Goal: Communication & Community: Ask a question

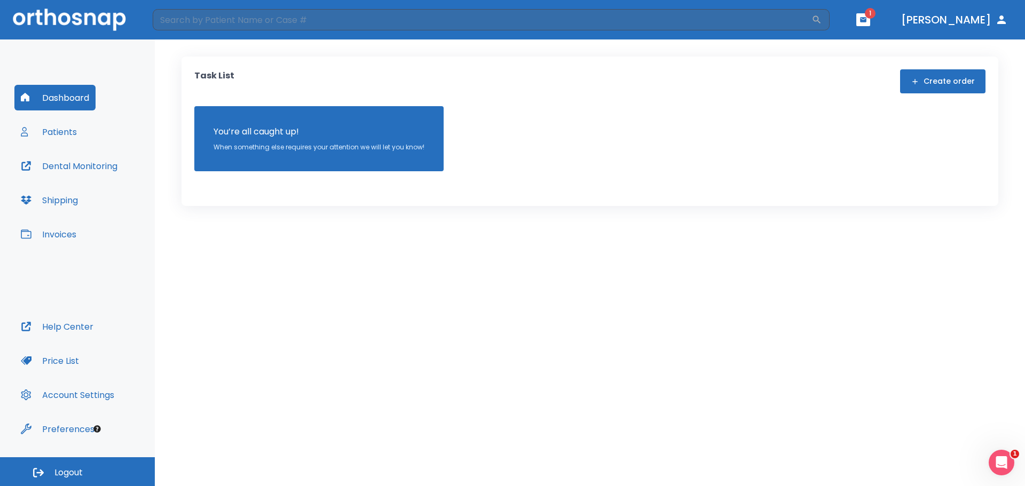
click at [59, 136] on button "Patients" at bounding box center [48, 132] width 69 height 26
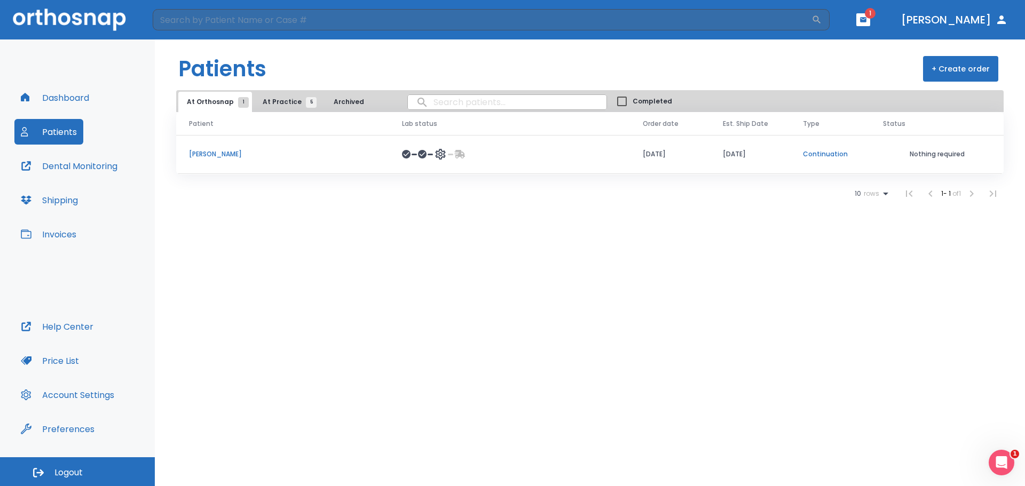
click at [64, 198] on button "Shipping" at bounding box center [49, 200] width 70 height 26
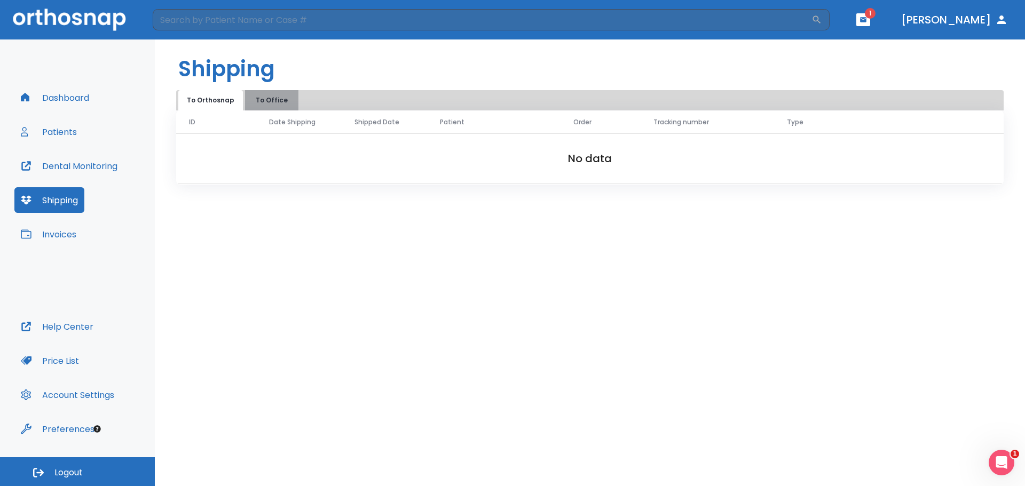
click at [271, 97] on button "To Office" at bounding box center [271, 100] width 53 height 20
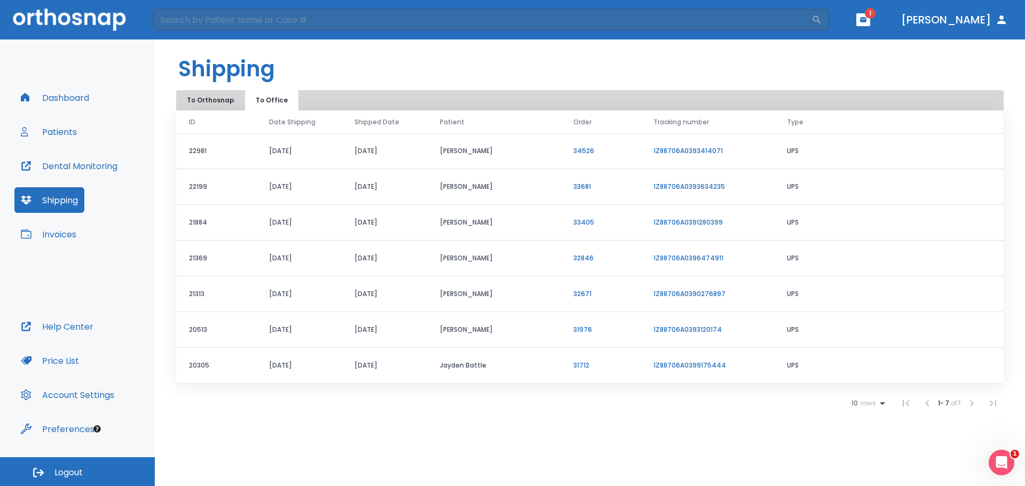
click at [699, 154] on link "1Z88706A0393414071" at bounding box center [687, 150] width 69 height 9
click at [64, 129] on button "Patients" at bounding box center [48, 132] width 69 height 26
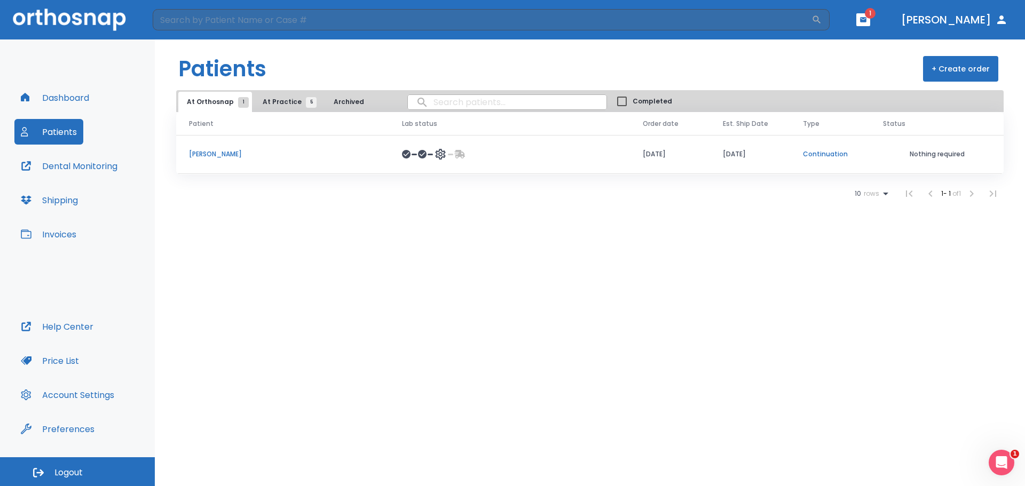
click at [339, 160] on td "[PERSON_NAME]" at bounding box center [282, 154] width 213 height 39
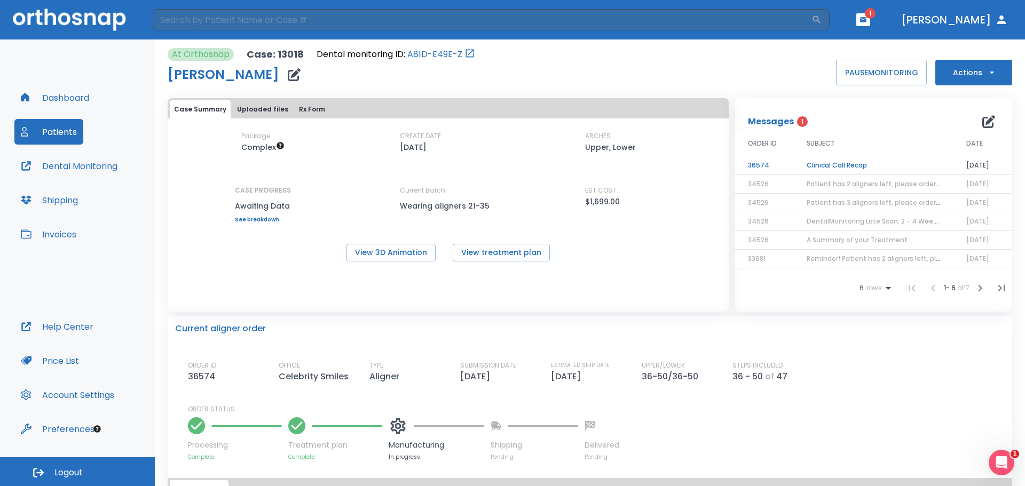
click at [672, 272] on div "Case Summary Uploaded files Rx Form Package Complex CREATE DATE [DATE] ARCHES U…" at bounding box center [448, 204] width 561 height 213
click at [834, 167] on td "Clinical Call Recap" at bounding box center [874, 165] width 160 height 19
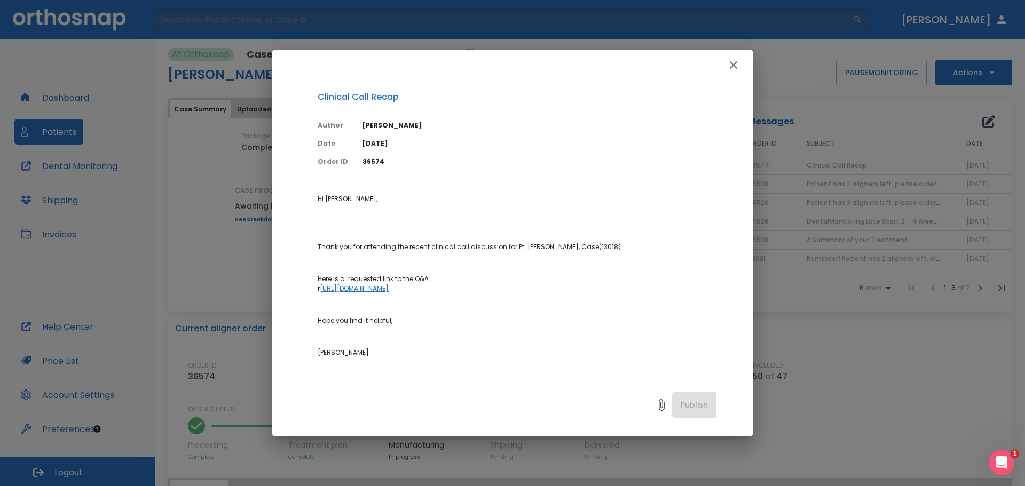
click at [735, 66] on icon "button" at bounding box center [733, 65] width 13 height 13
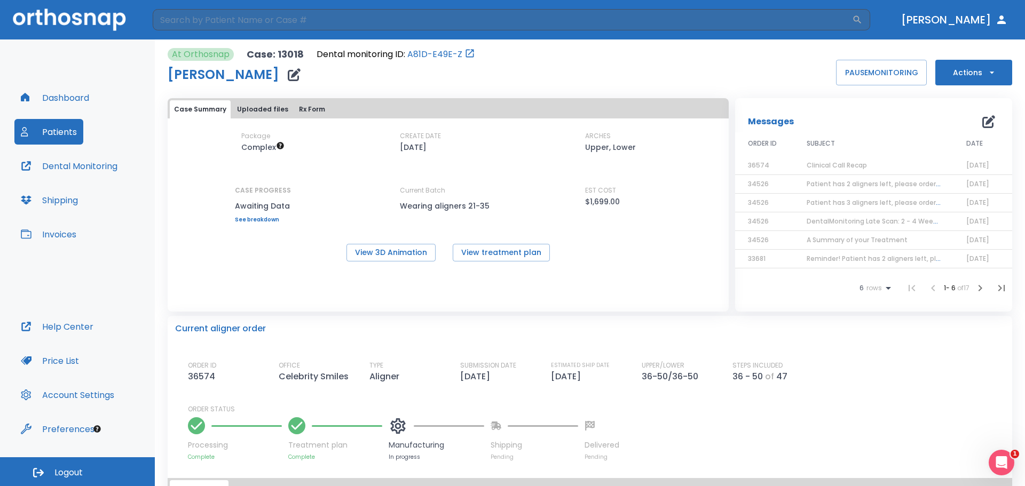
click at [916, 187] on span "Patient has 2 aligners left, please order next set!" at bounding box center [886, 183] width 161 height 9
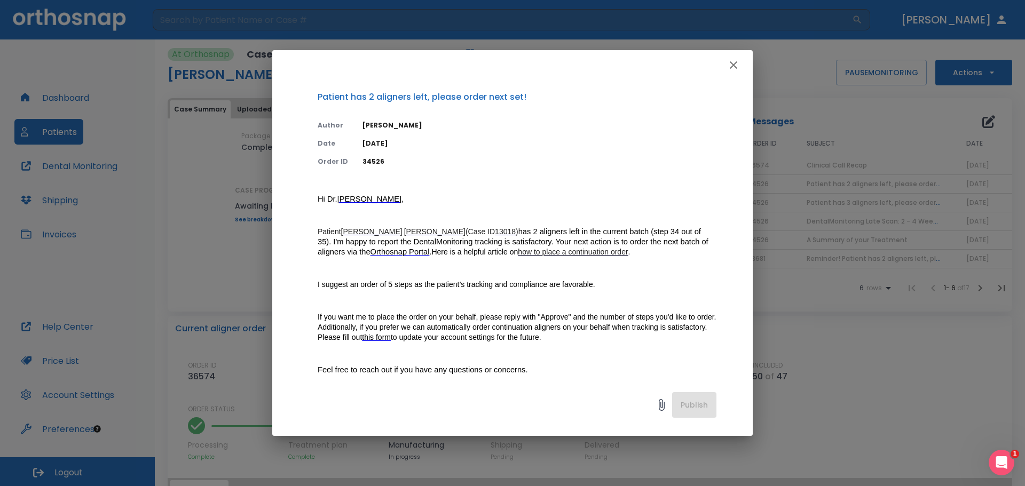
click at [653, 254] on p "Patient [PERSON_NAME] (Case ID 13018 ) has 2 aligners left in the current batch…" at bounding box center [517, 242] width 399 height 30
click at [734, 62] on icon "button" at bounding box center [733, 65] width 13 height 13
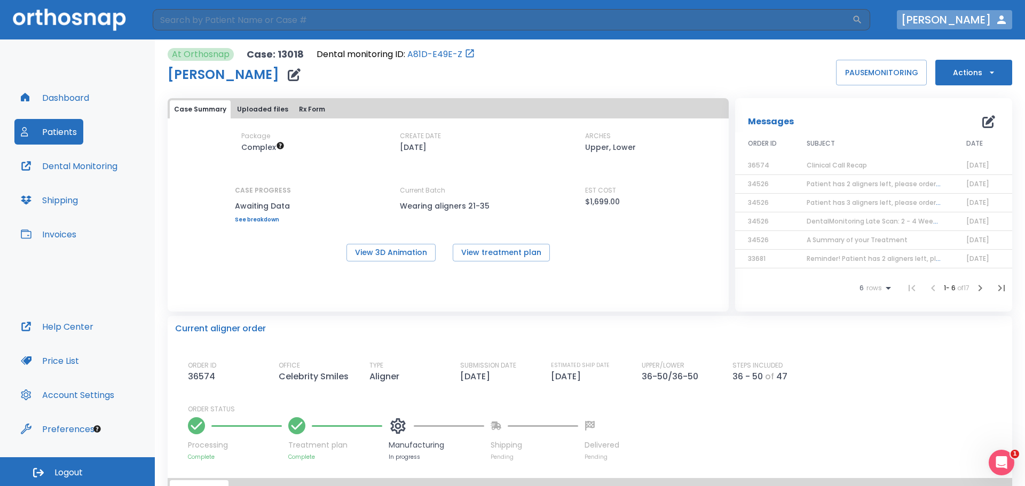
click at [1000, 20] on icon "button" at bounding box center [1001, 19] width 13 height 13
click at [732, 75] on div "At Orthosnap Case: 13018 Dental monitoring ID: A81D-E49E-Z [PERSON_NAME] PAUSE …" at bounding box center [590, 66] width 844 height 37
click at [1004, 464] on icon "Open Intercom Messenger" at bounding box center [1000, 462] width 18 height 18
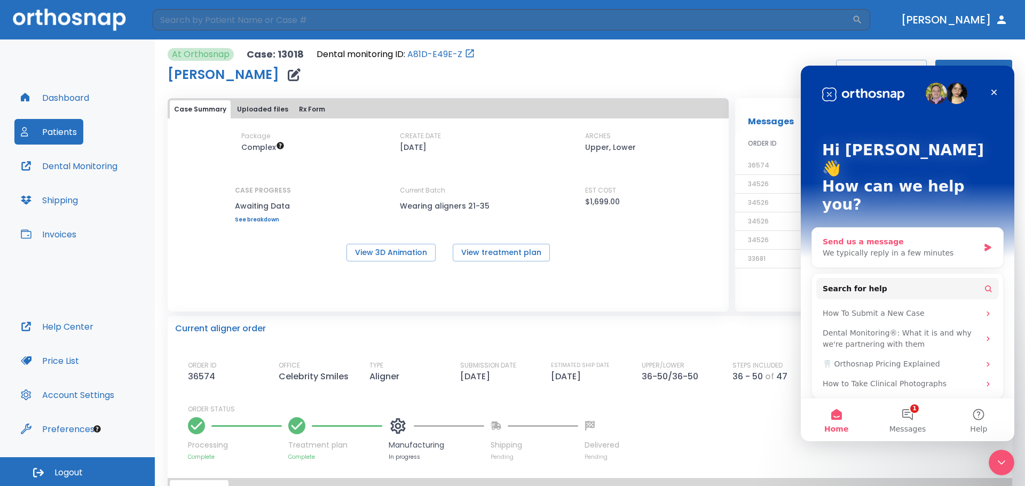
click at [925, 236] on div "Send us a message" at bounding box center [900, 241] width 156 height 11
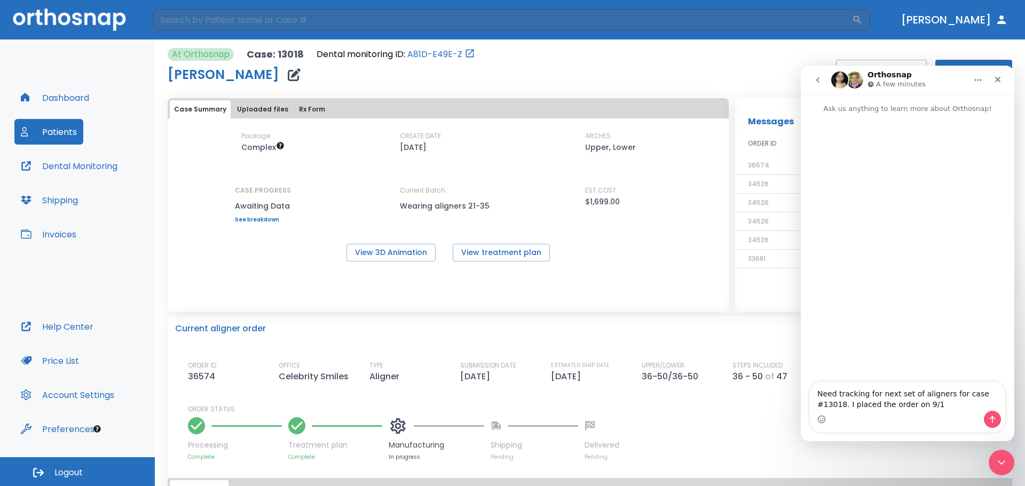
type textarea "Need tracking for next set of aligners for case #13018. I placed the order on 9…"
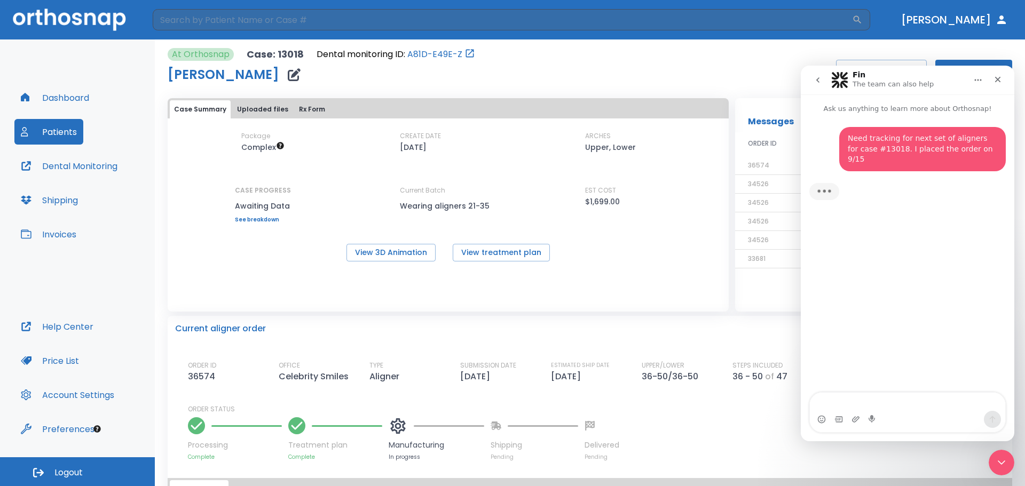
type textarea "T"
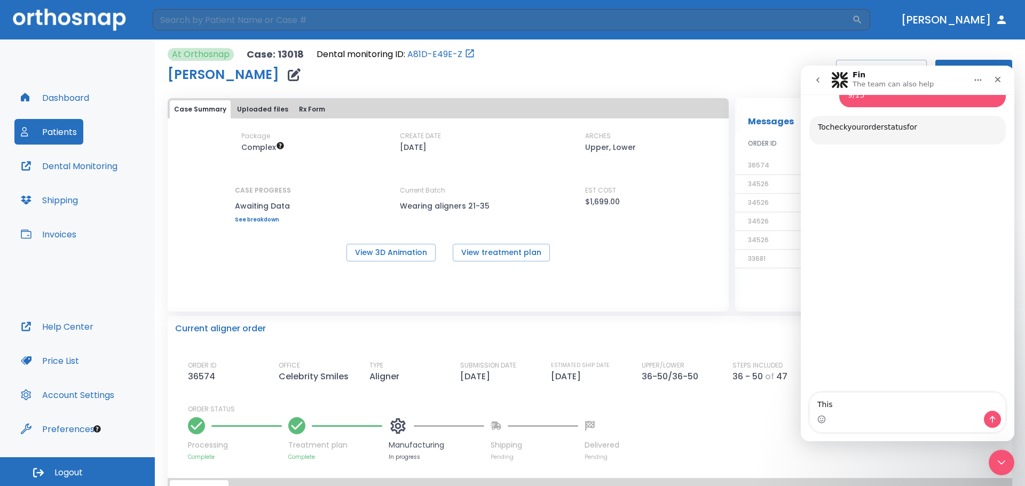
scroll to position [67, 0]
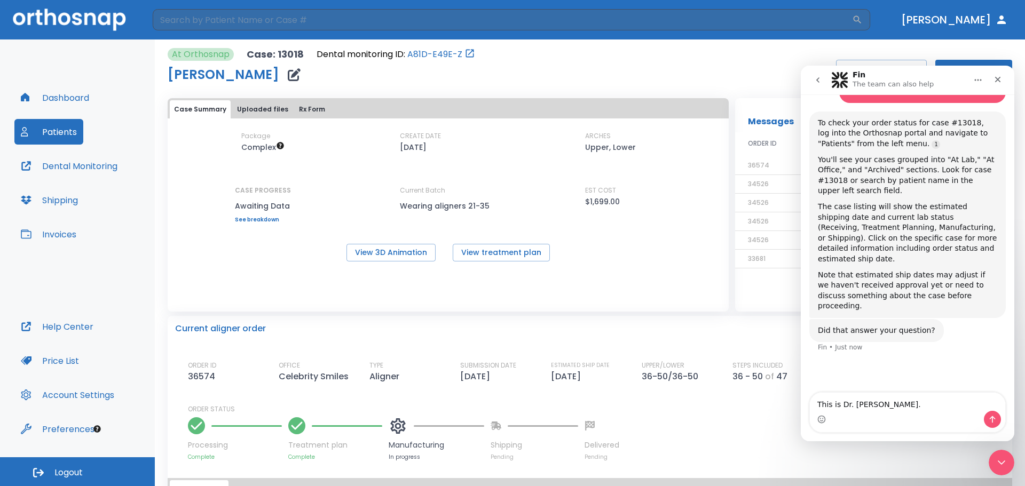
type textarea "This is Dr. [PERSON_NAME]."
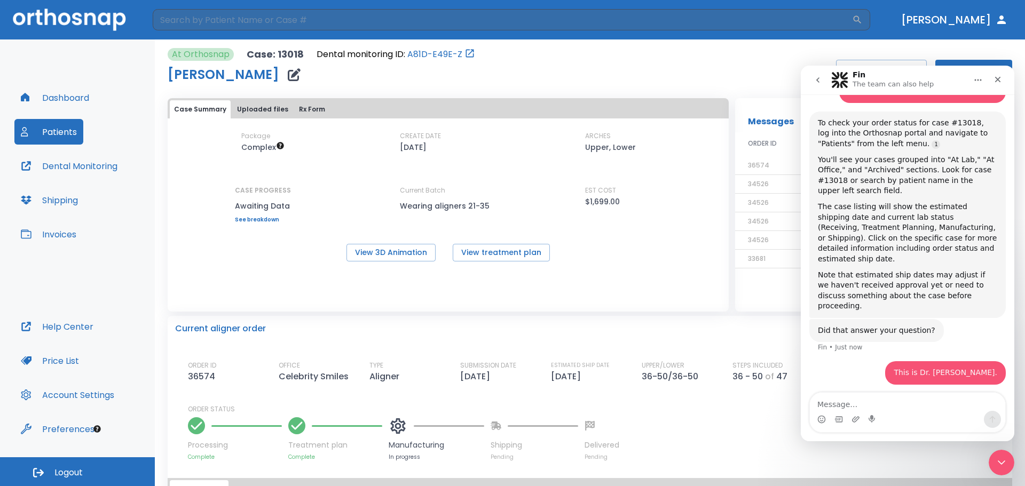
scroll to position [75, 0]
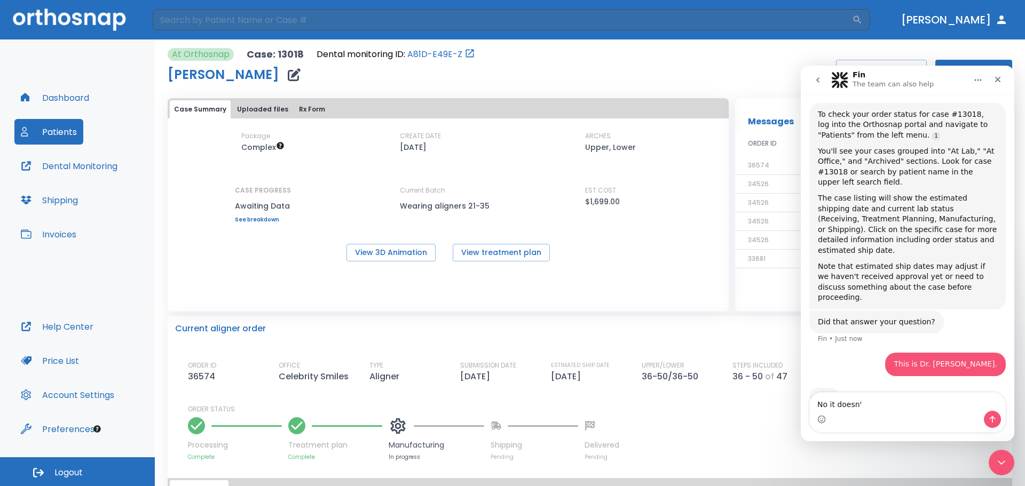
type textarea "No it doesn't"
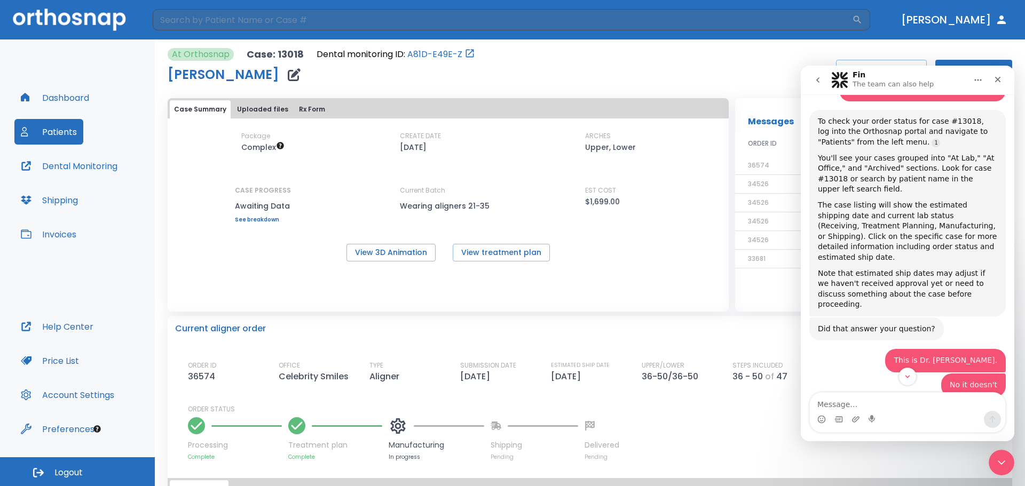
scroll to position [53, 0]
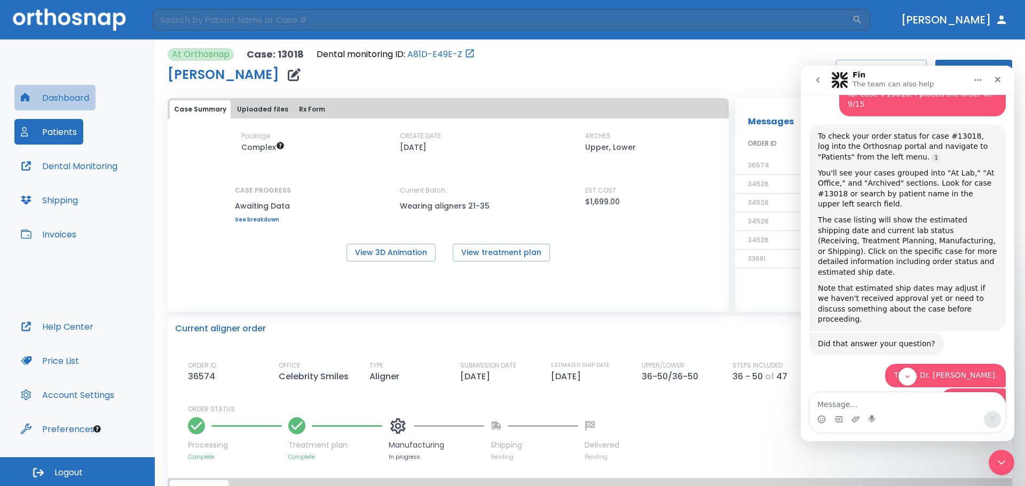
click at [63, 95] on button "Dashboard" at bounding box center [54, 98] width 81 height 26
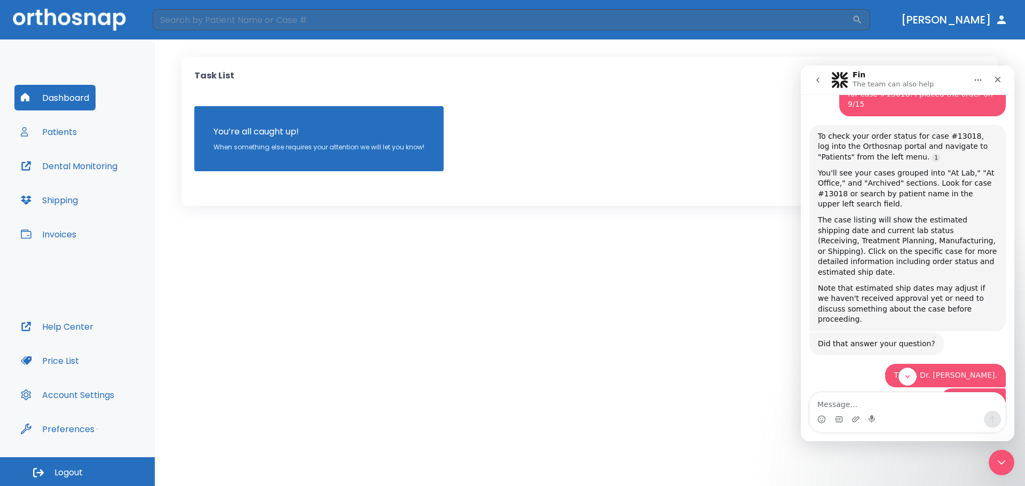
click at [59, 129] on button "Patients" at bounding box center [48, 132] width 69 height 26
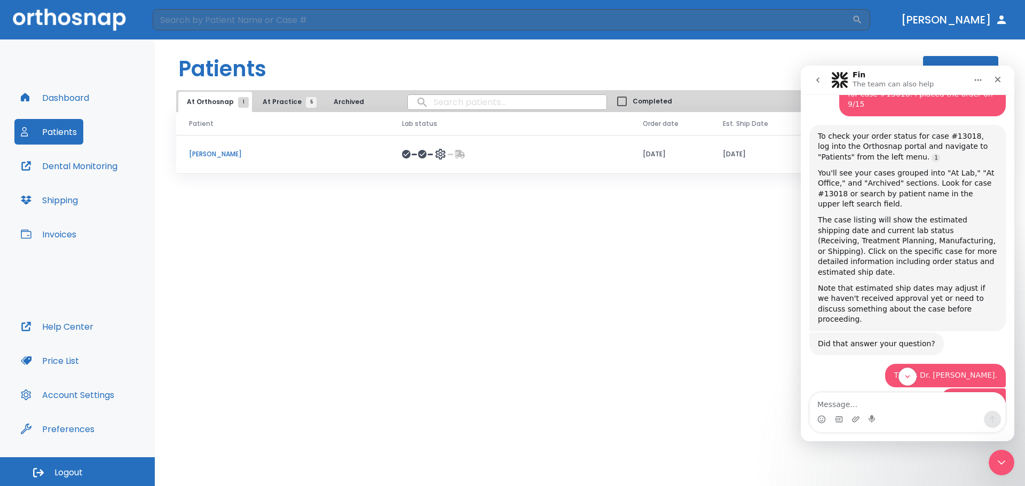
click at [207, 153] on p "[PERSON_NAME]" at bounding box center [282, 154] width 187 height 10
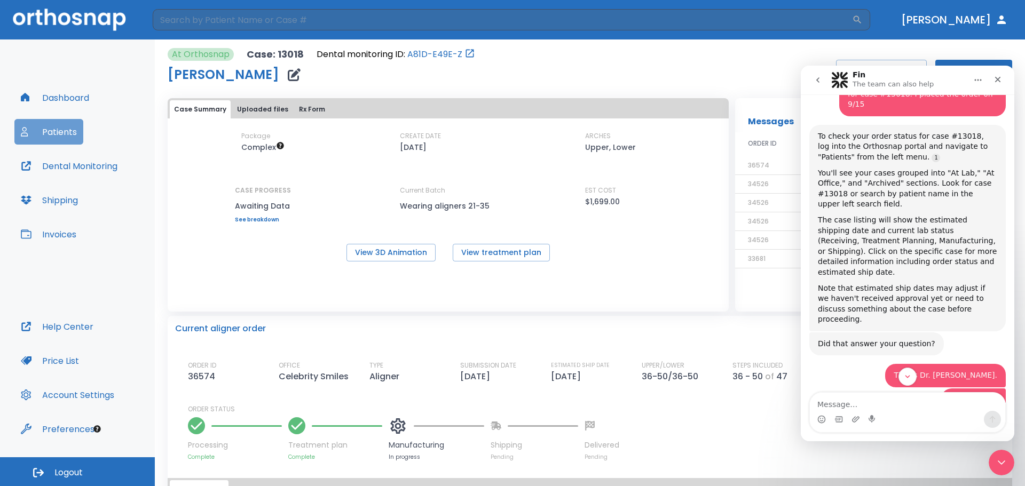
click at [37, 128] on button "Patients" at bounding box center [48, 132] width 69 height 26
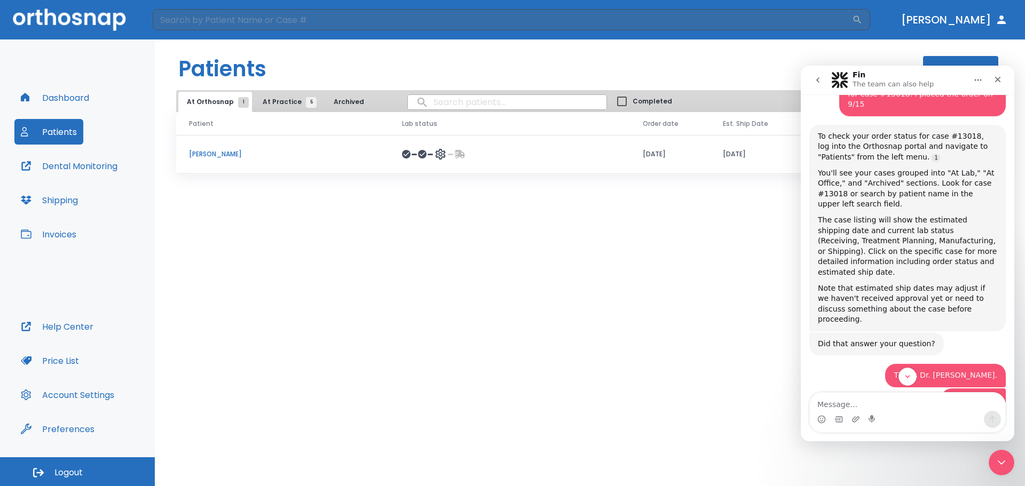
click at [212, 155] on p "[PERSON_NAME]" at bounding box center [282, 154] width 187 height 10
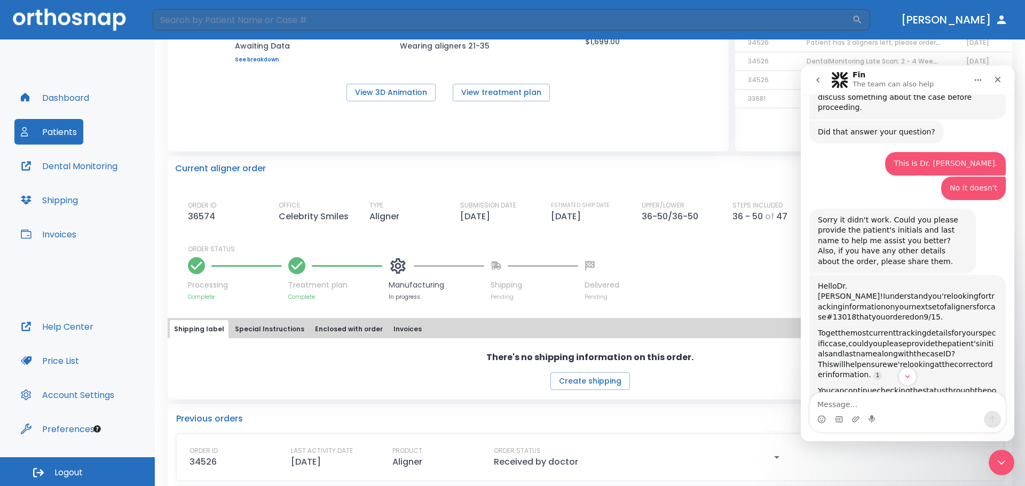
scroll to position [320, 0]
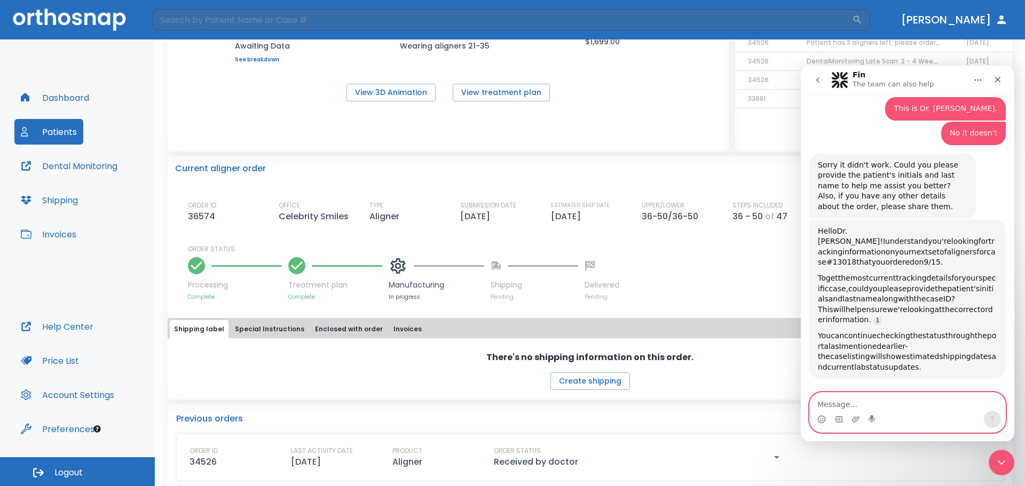
click at [910, 400] on textarea "Message…" at bounding box center [907, 402] width 195 height 18
type textarea "representative"
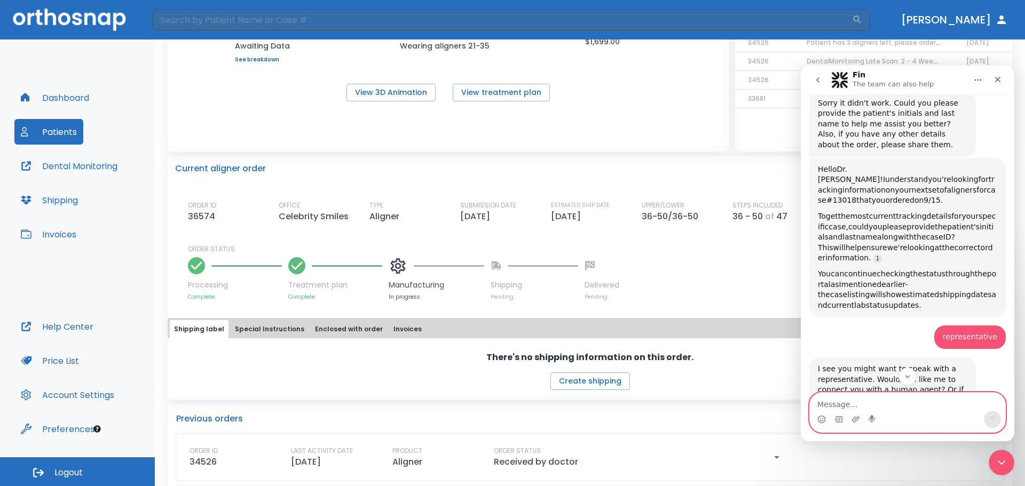
scroll to position [394, 0]
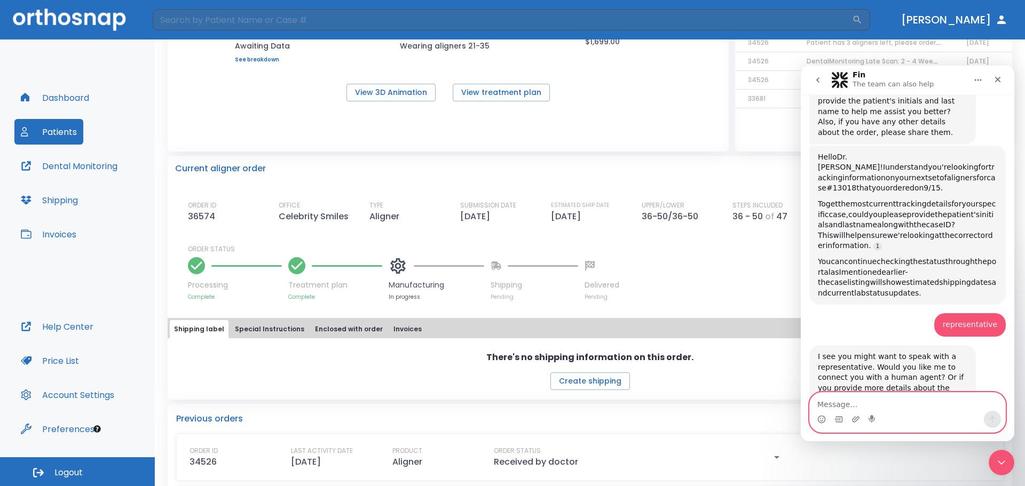
click at [898, 397] on textarea "Message…" at bounding box center [907, 402] width 195 height 18
type textarea "yes"
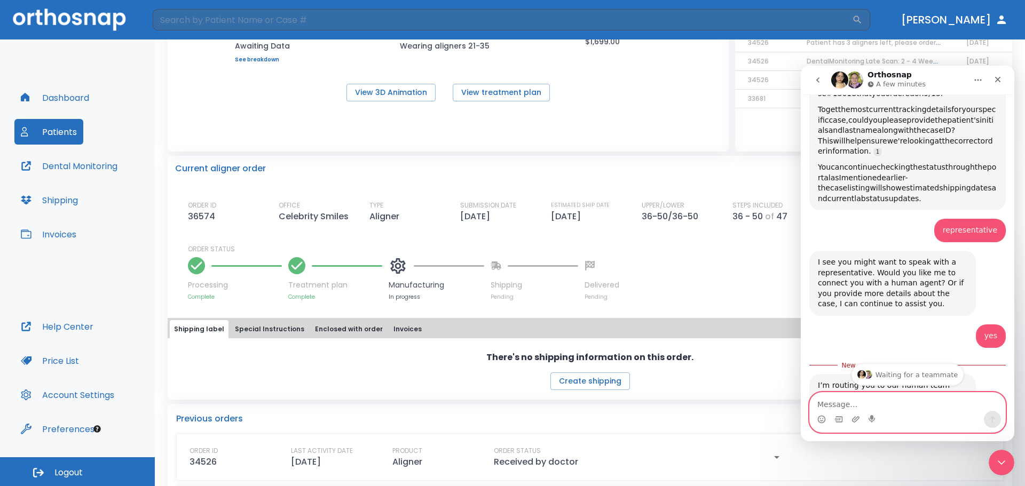
scroll to position [551, 0]
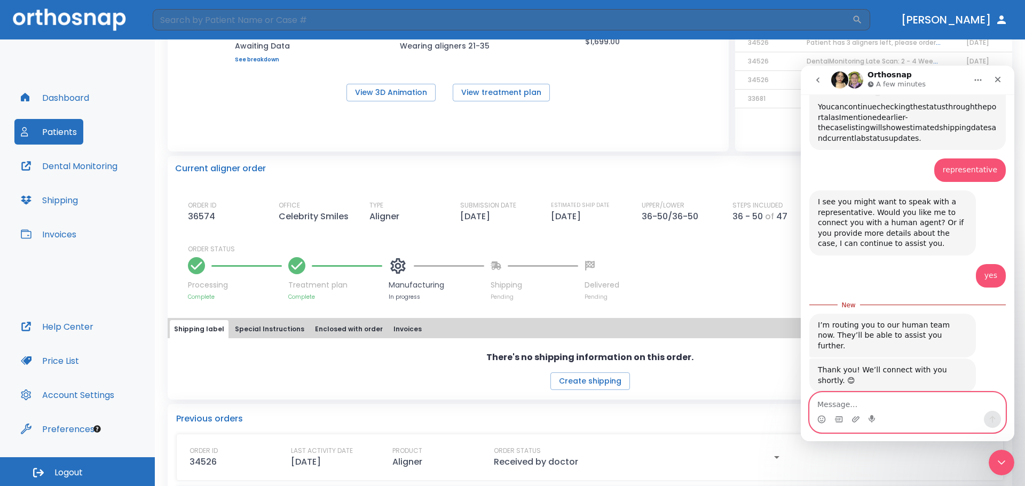
click at [924, 402] on textarea "Message…" at bounding box center [907, 402] width 195 height 18
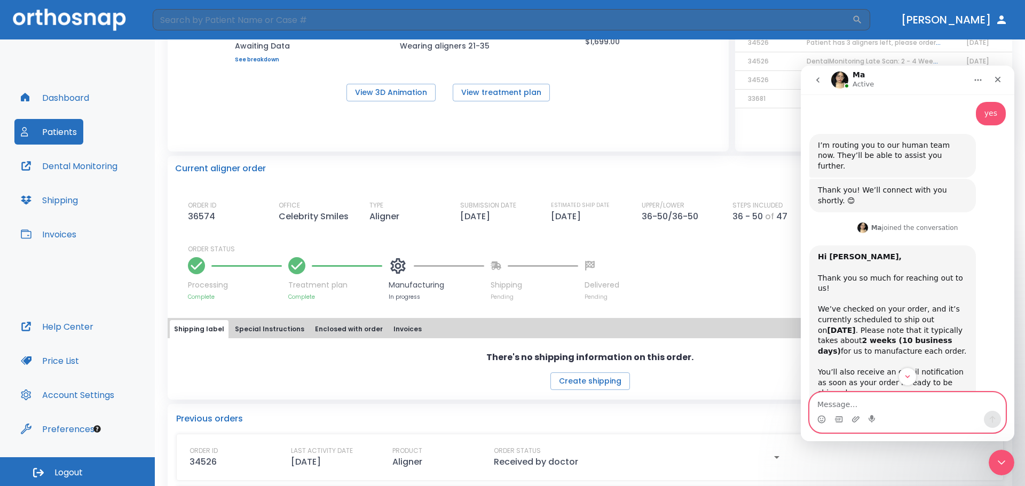
scroll to position [737, 0]
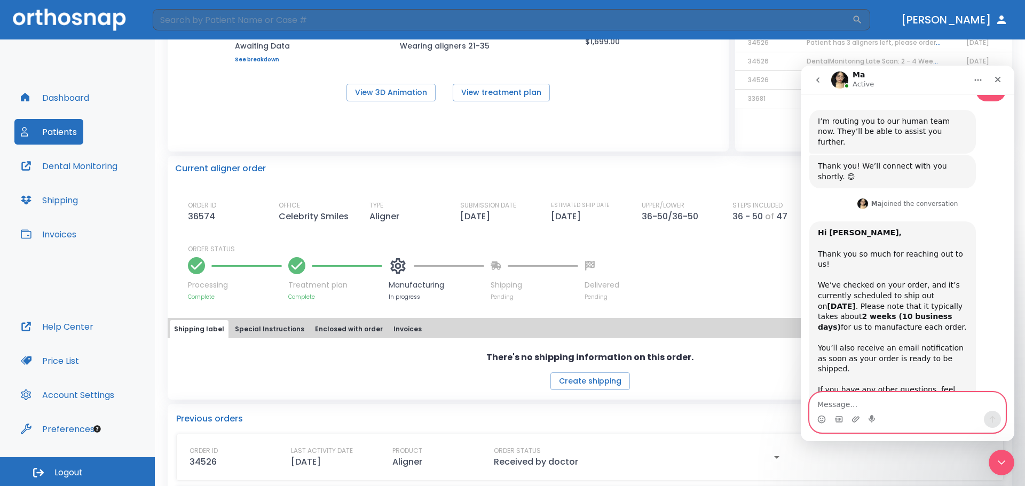
click at [896, 400] on textarea "Message…" at bounding box center [907, 402] width 195 height 18
type textarea "Ok. Thanks."
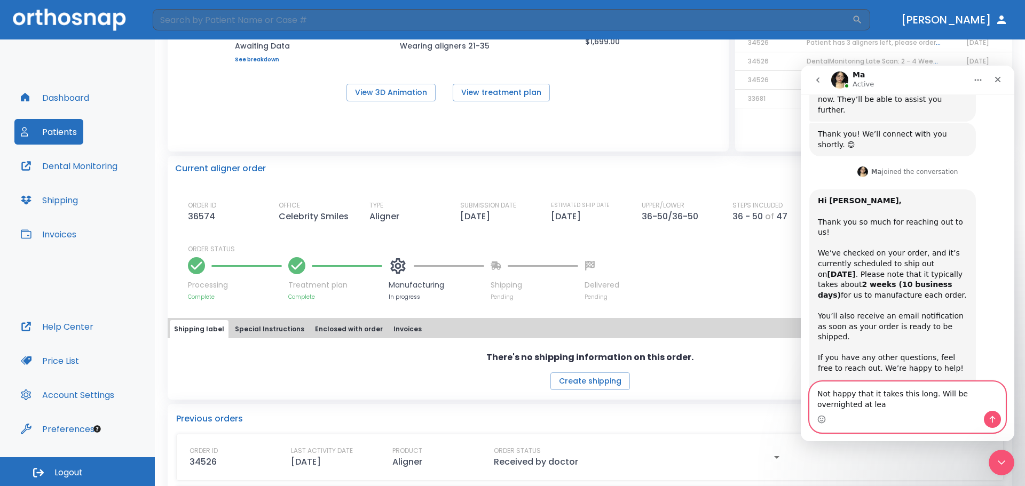
scroll to position [780, 0]
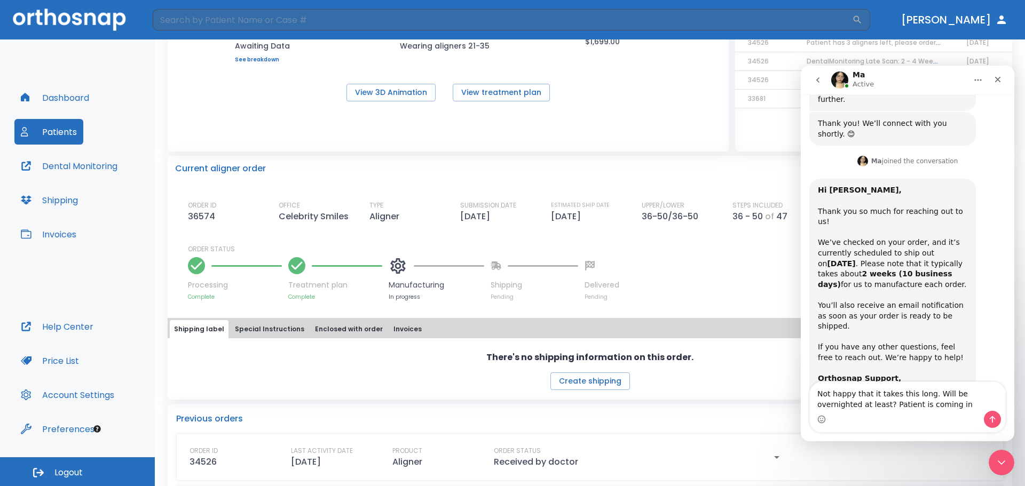
click at [825, 420] on div "Ok. Thanks. [PERSON_NAME] • Just now" at bounding box center [907, 438] width 196 height 36
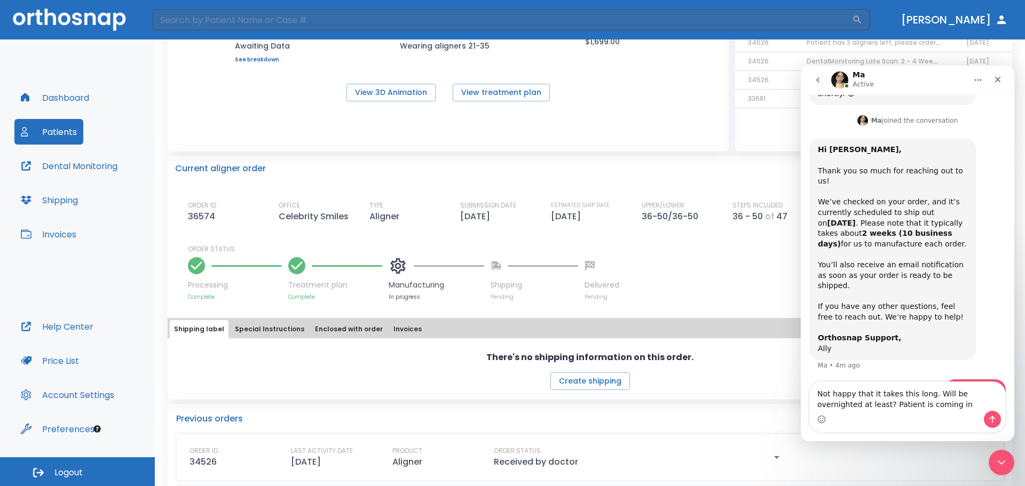
scroll to position [821, 0]
click at [924, 404] on textarea "Not happy that it takes this long. Will be overnighted at least? Patient is com…" at bounding box center [907, 396] width 195 height 29
type textarea "Not happy that it takes this long. Will be overnighted at least? Patient is com…"
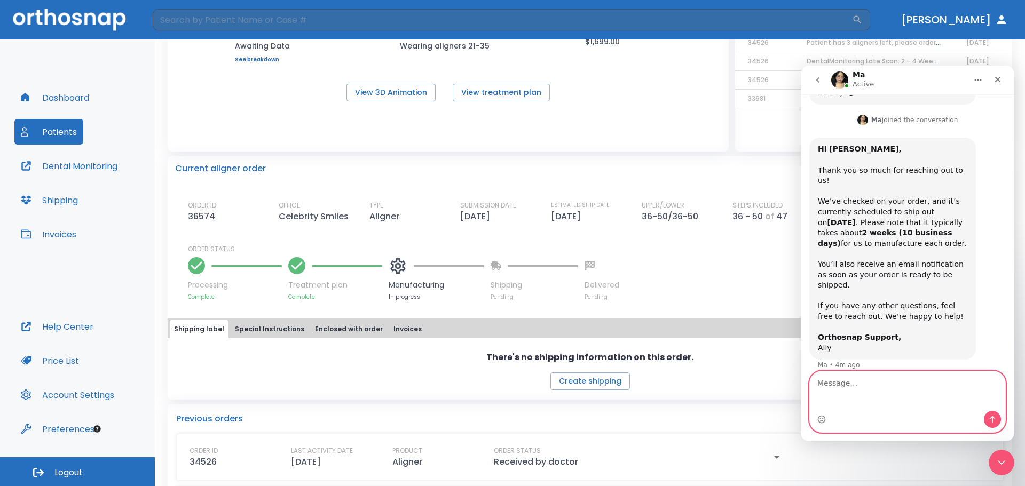
scroll to position [856, 0]
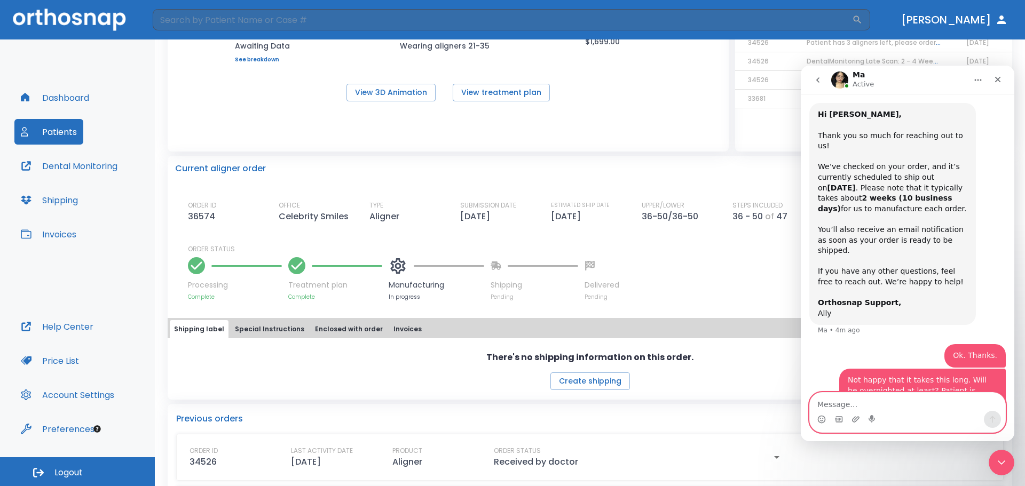
click at [872, 402] on textarea "Message…" at bounding box center [907, 402] width 195 height 18
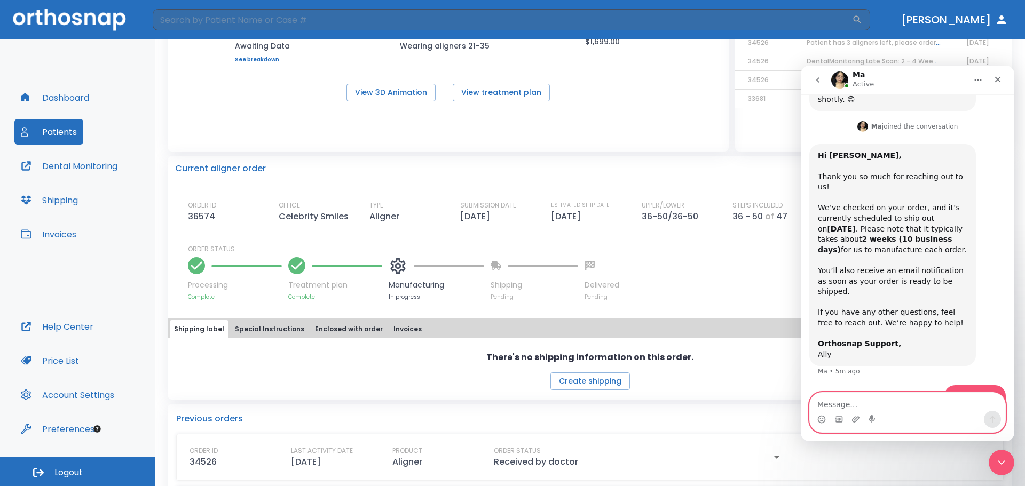
click at [863, 402] on textarea "Message…" at bounding box center [907, 402] width 195 height 18
type textarea "I"
